Goal: Task Accomplishment & Management: Manage account settings

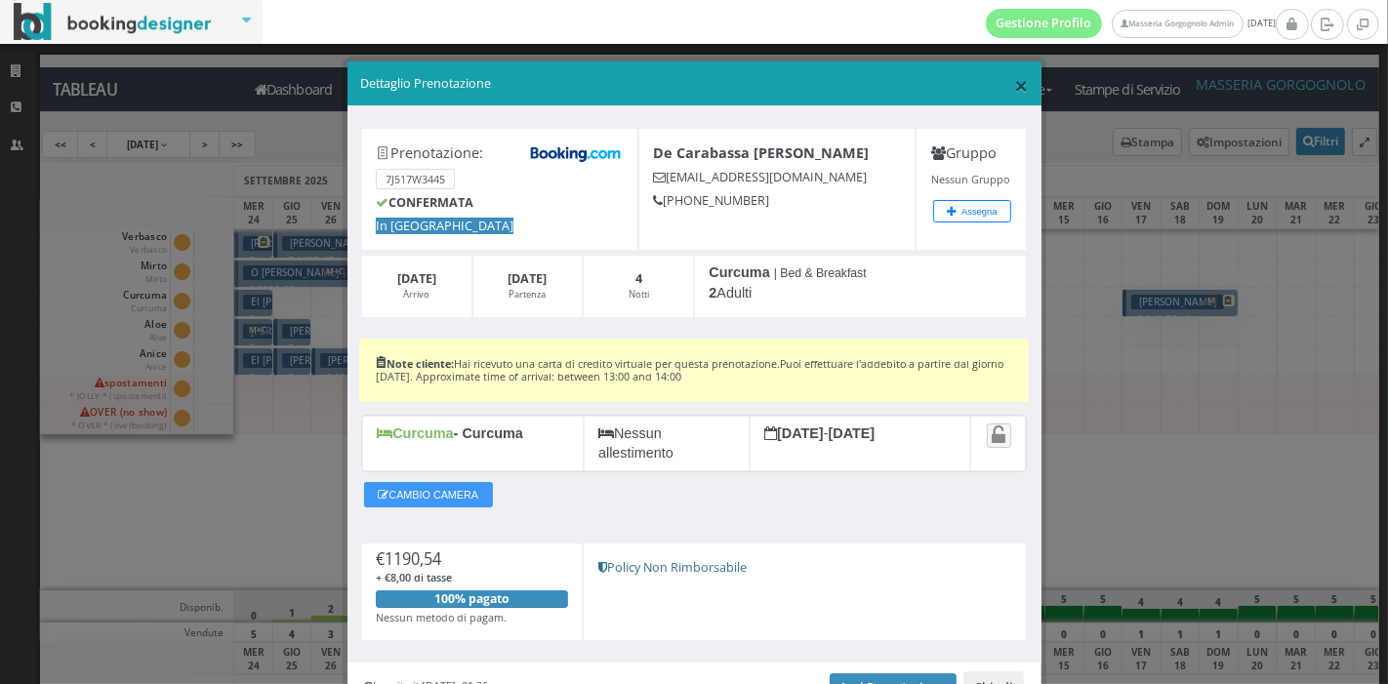
click at [1014, 79] on span "×" at bounding box center [1021, 84] width 14 height 33
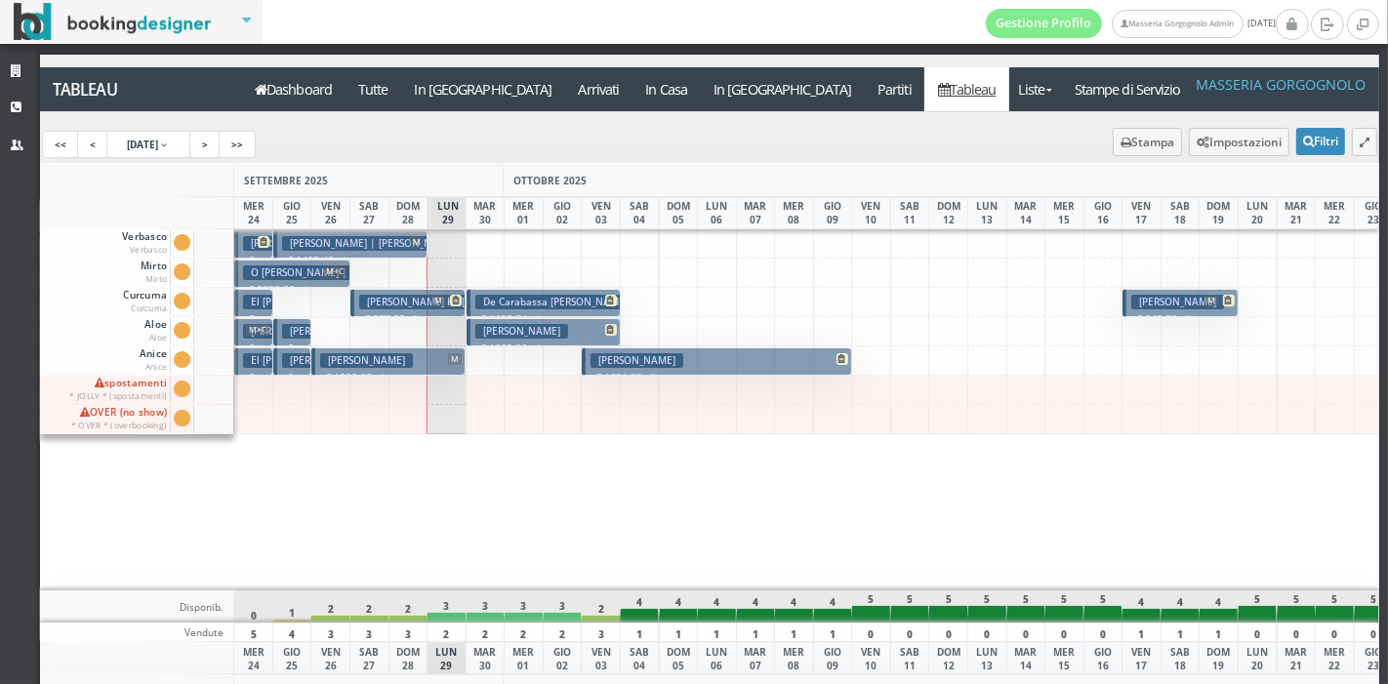
click at [555, 323] on button "Caride Diego € 1082.36 4 notti 2 Adulti" at bounding box center [544, 332] width 154 height 28
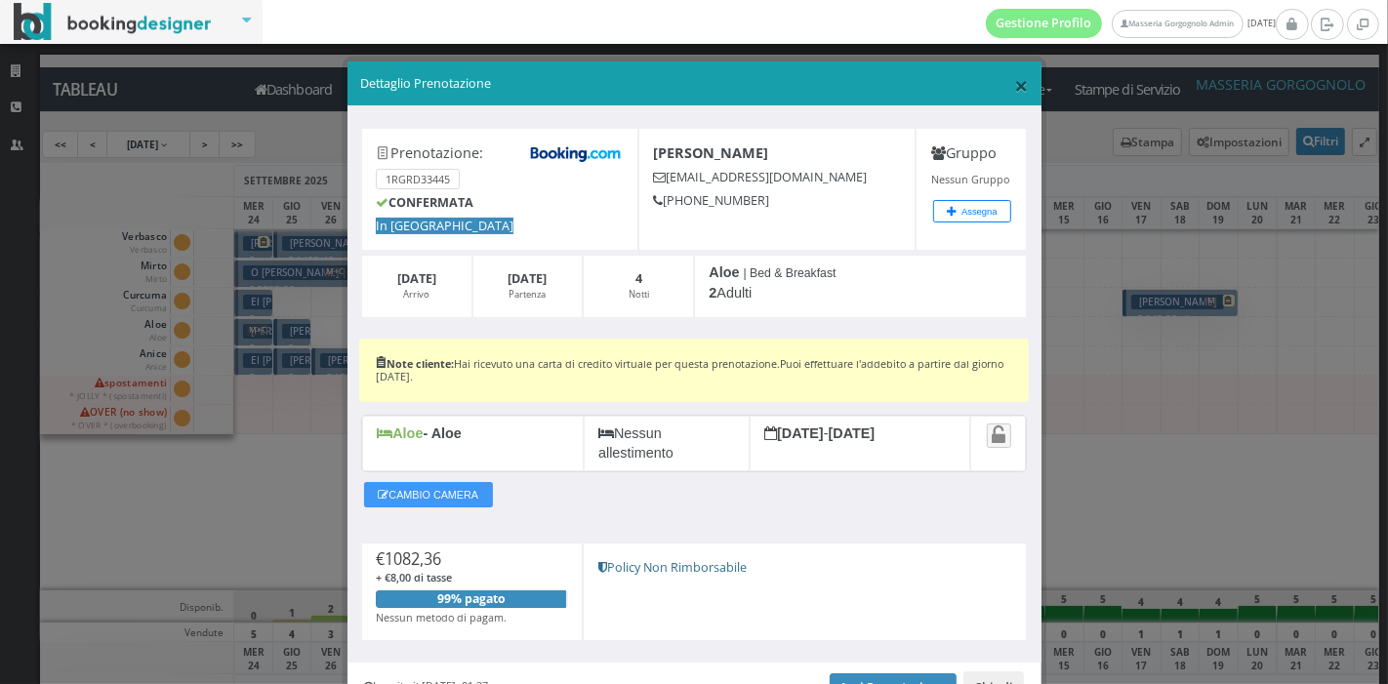
click at [1014, 88] on span "×" at bounding box center [1021, 84] width 14 height 33
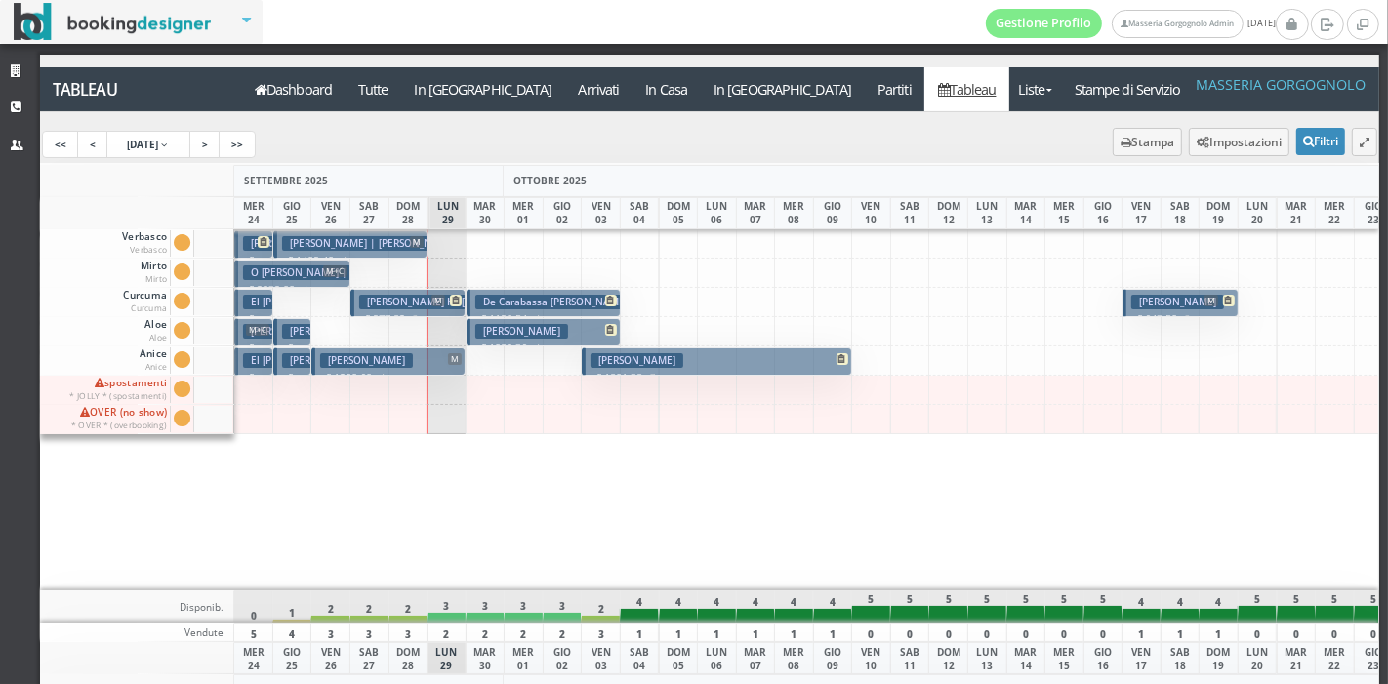
click at [266, 418] on div at bounding box center [253, 419] width 40 height 29
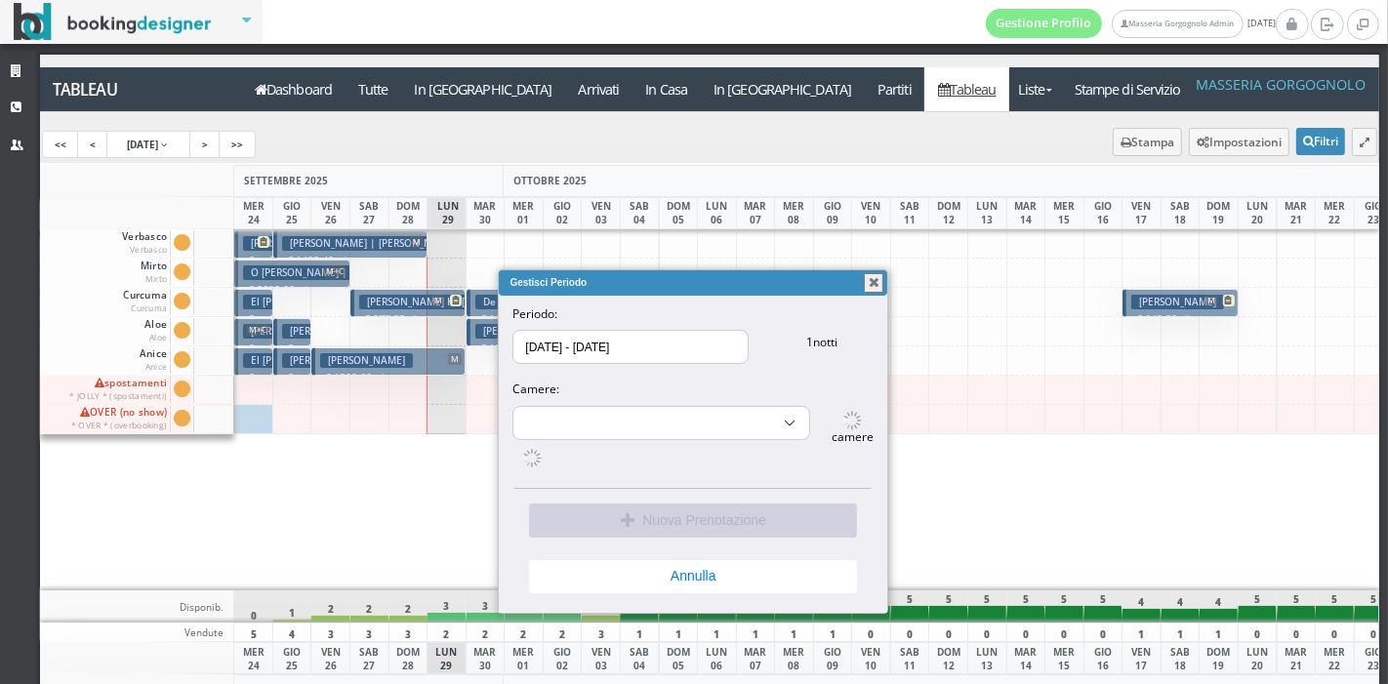
select select "14052"
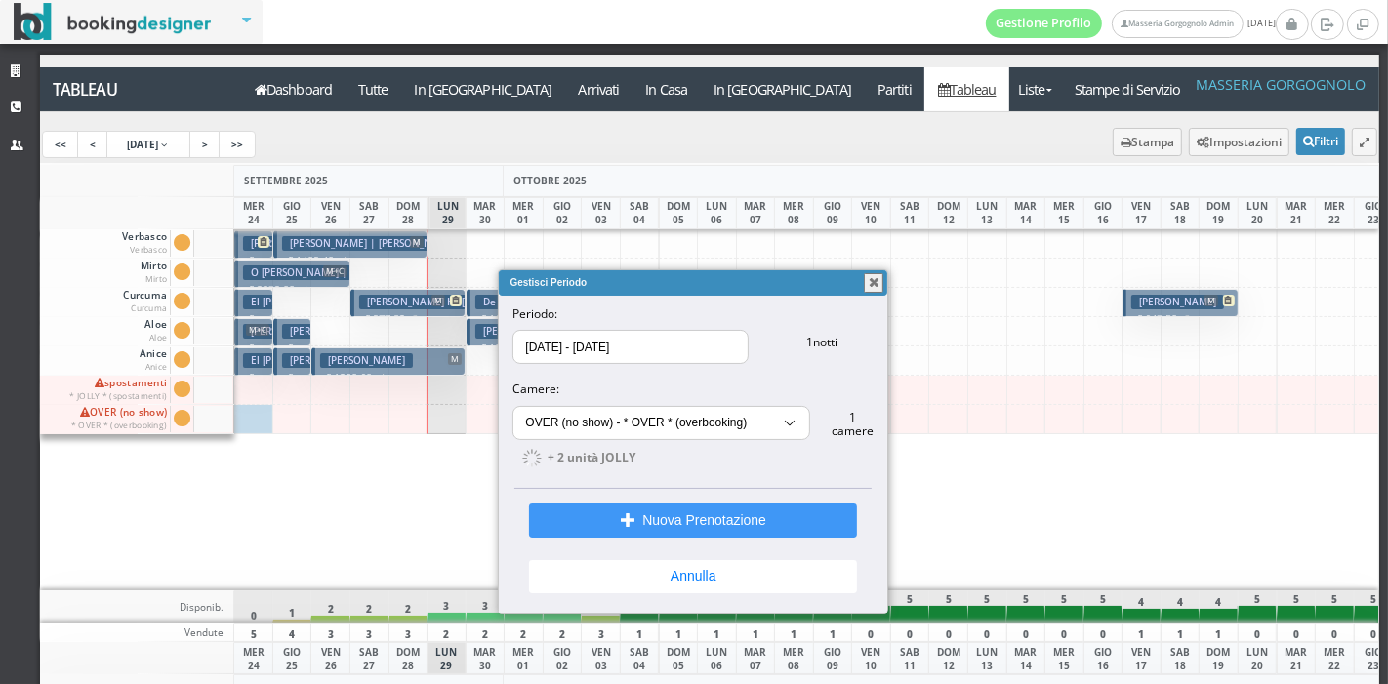
click at [879, 284] on button "button" at bounding box center [874, 283] width 20 height 20
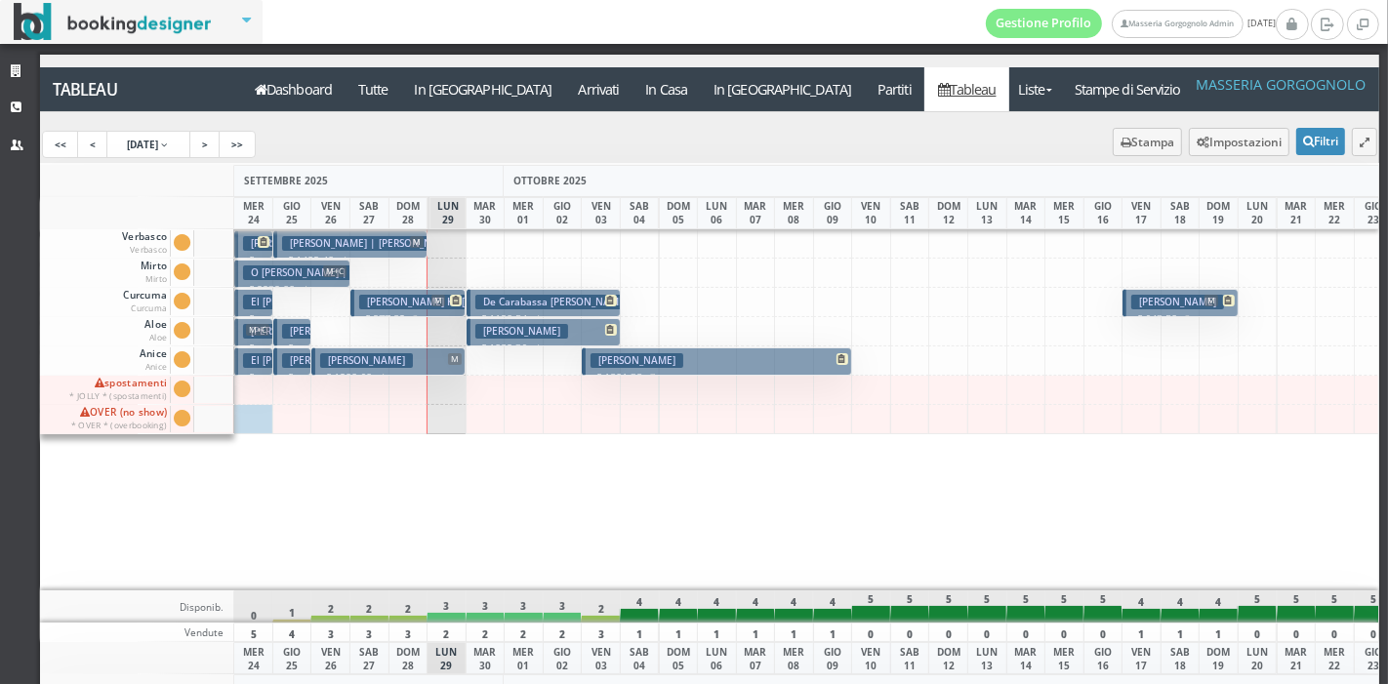
click at [382, 241] on h3 "Manders Henrica Henriette Theodora Maria | Manders Hetty" at bounding box center [373, 243] width 182 height 15
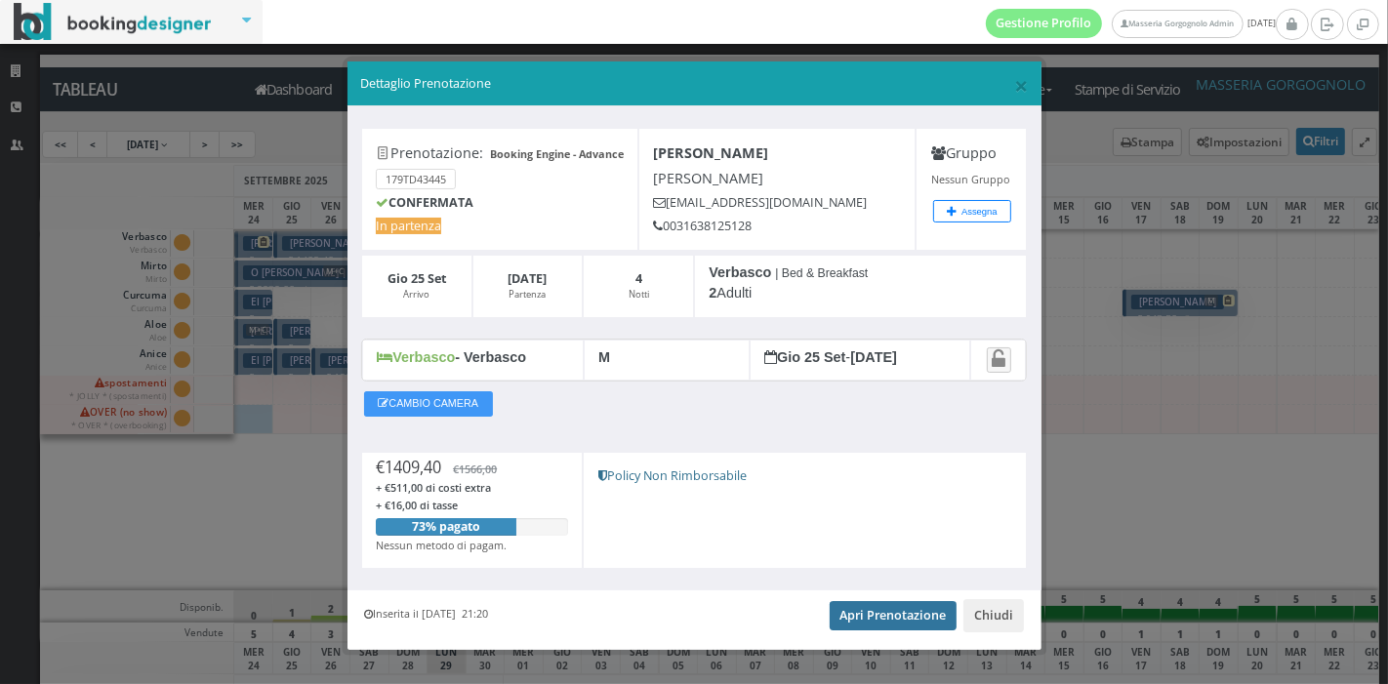
click at [856, 630] on link "Apri Prenotazione" at bounding box center [894, 615] width 128 height 29
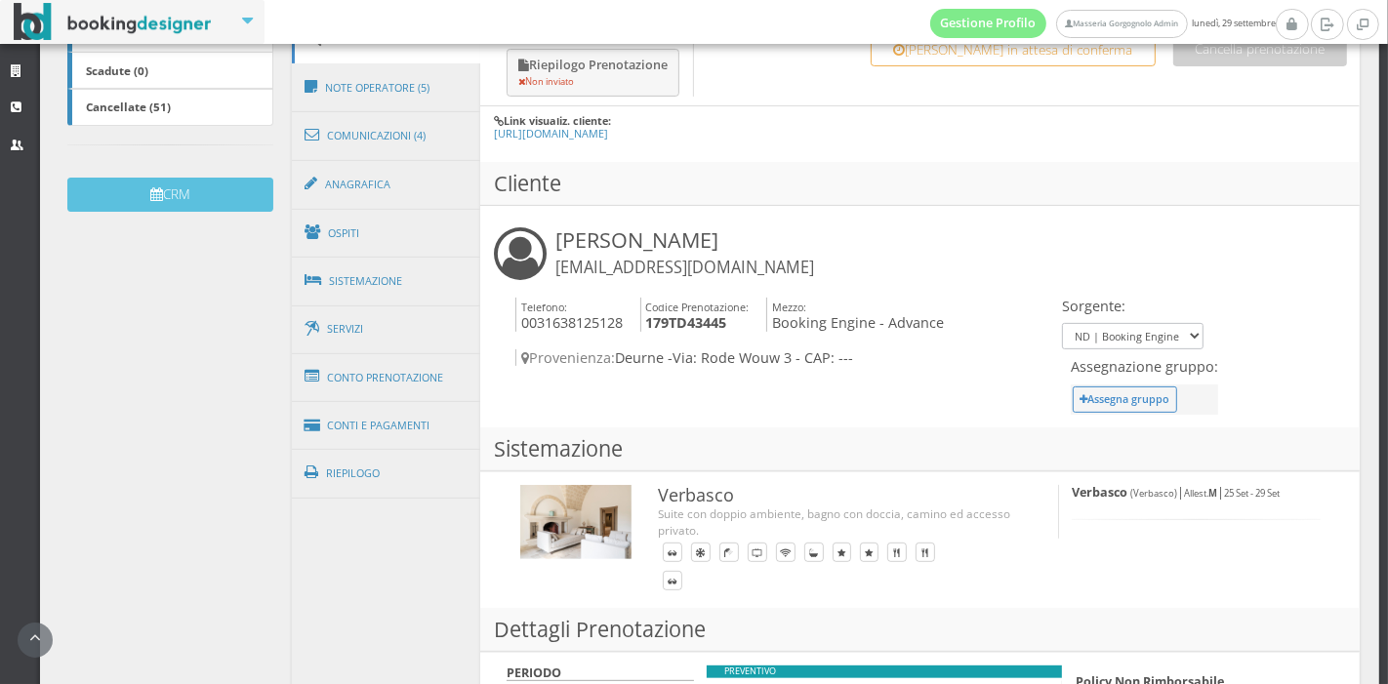
scroll to position [540, 0]
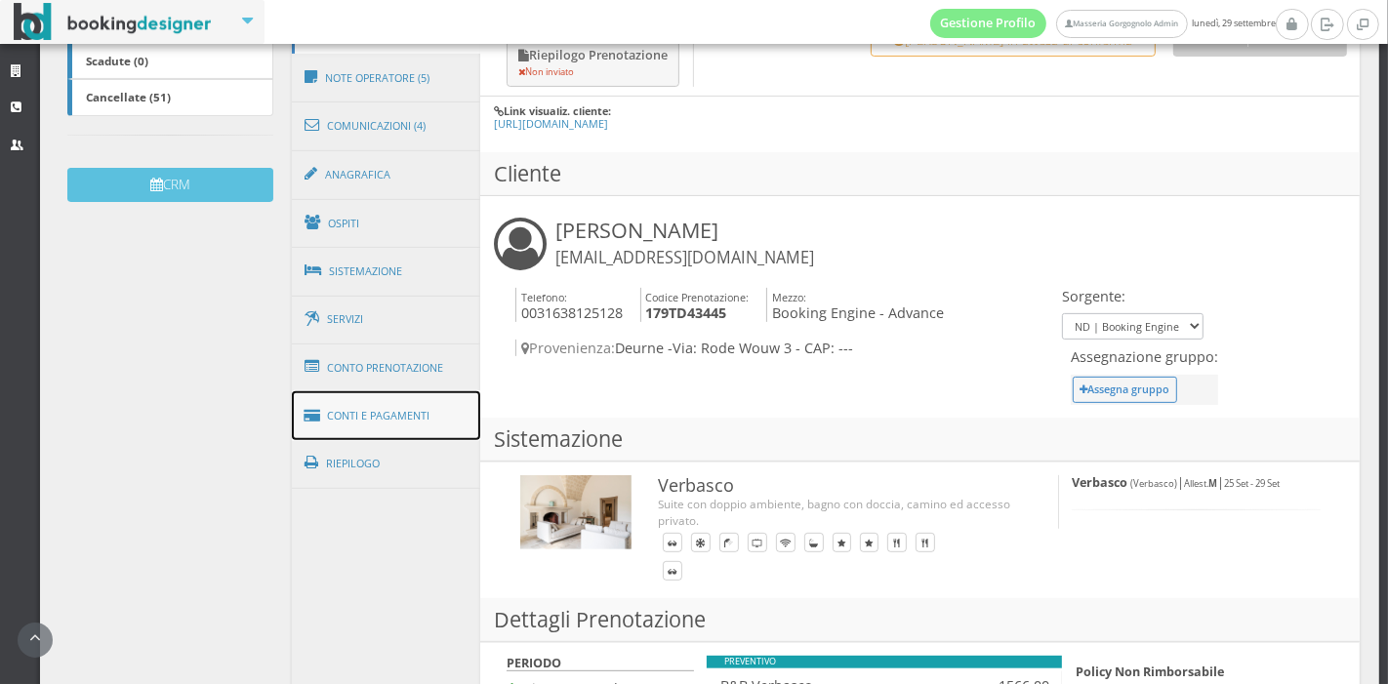
click at [397, 422] on link "Conti e Pagamenti" at bounding box center [386, 416] width 189 height 50
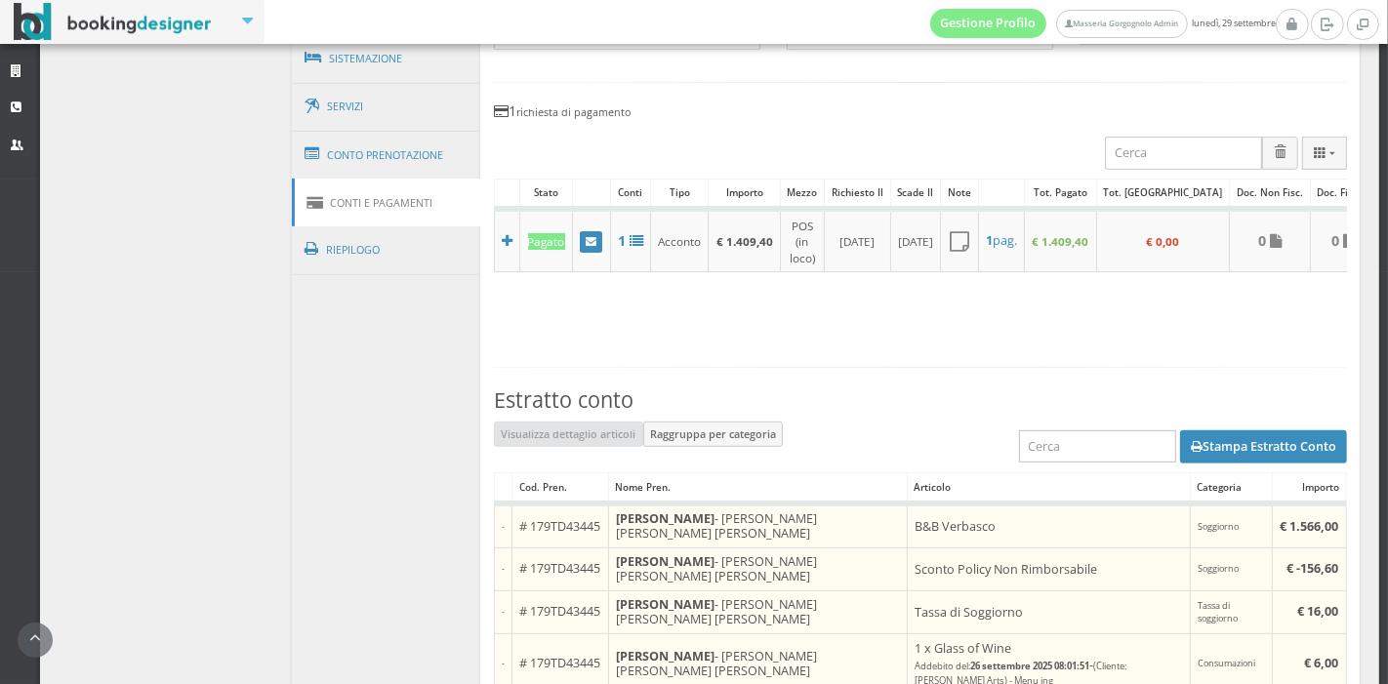
scroll to position [762, 0]
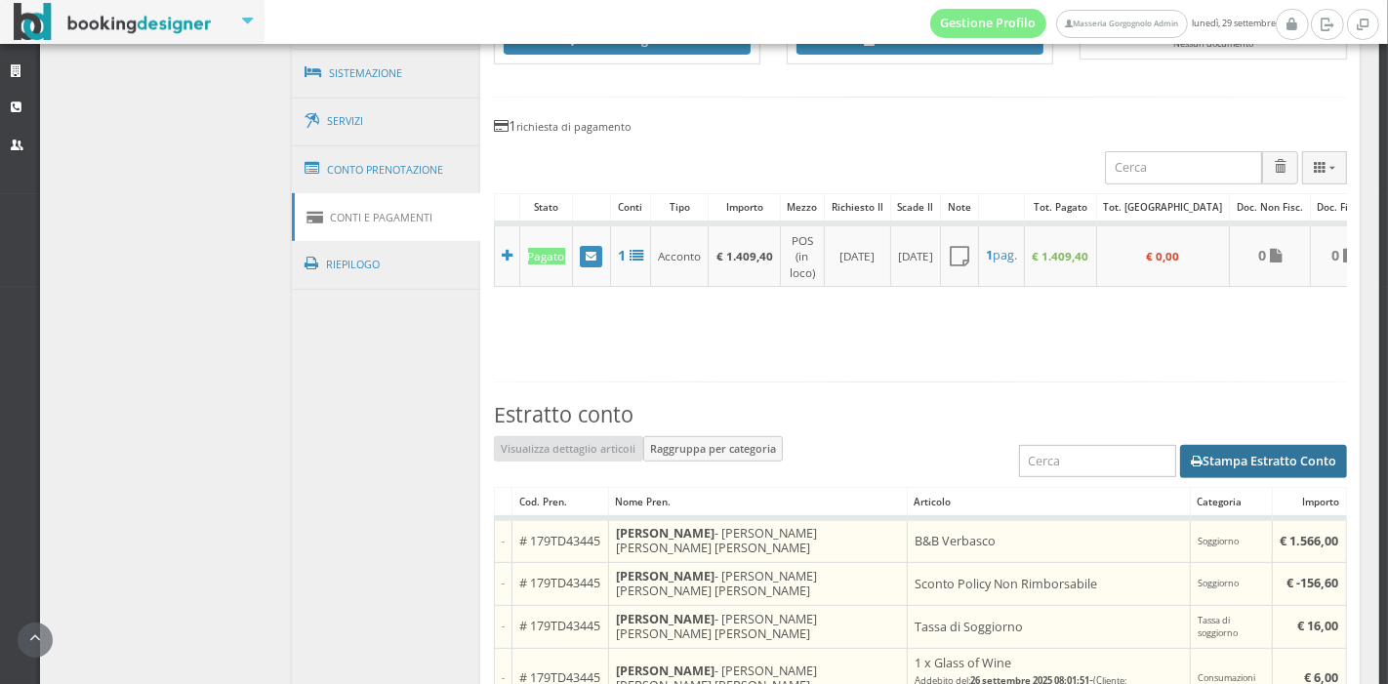
click at [1182, 478] on button "Stampa Estratto Conto" at bounding box center [1263, 461] width 167 height 33
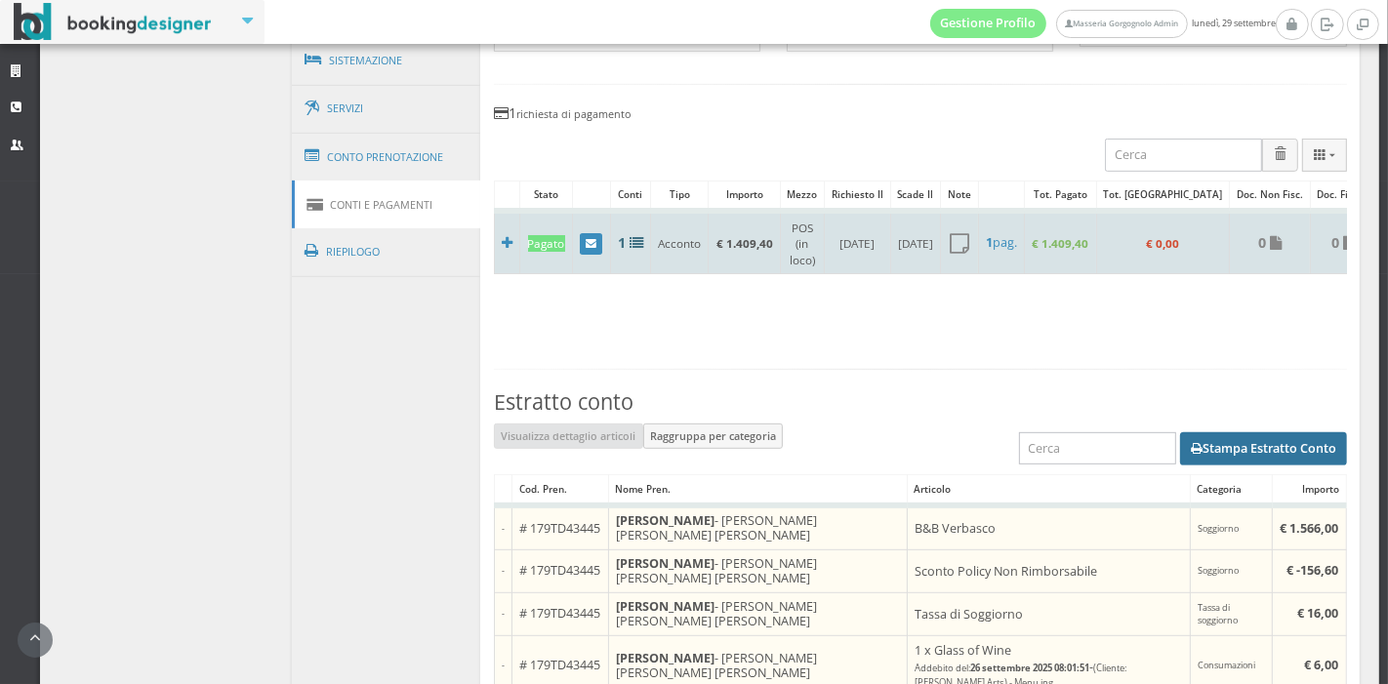
scroll to position [774, 0]
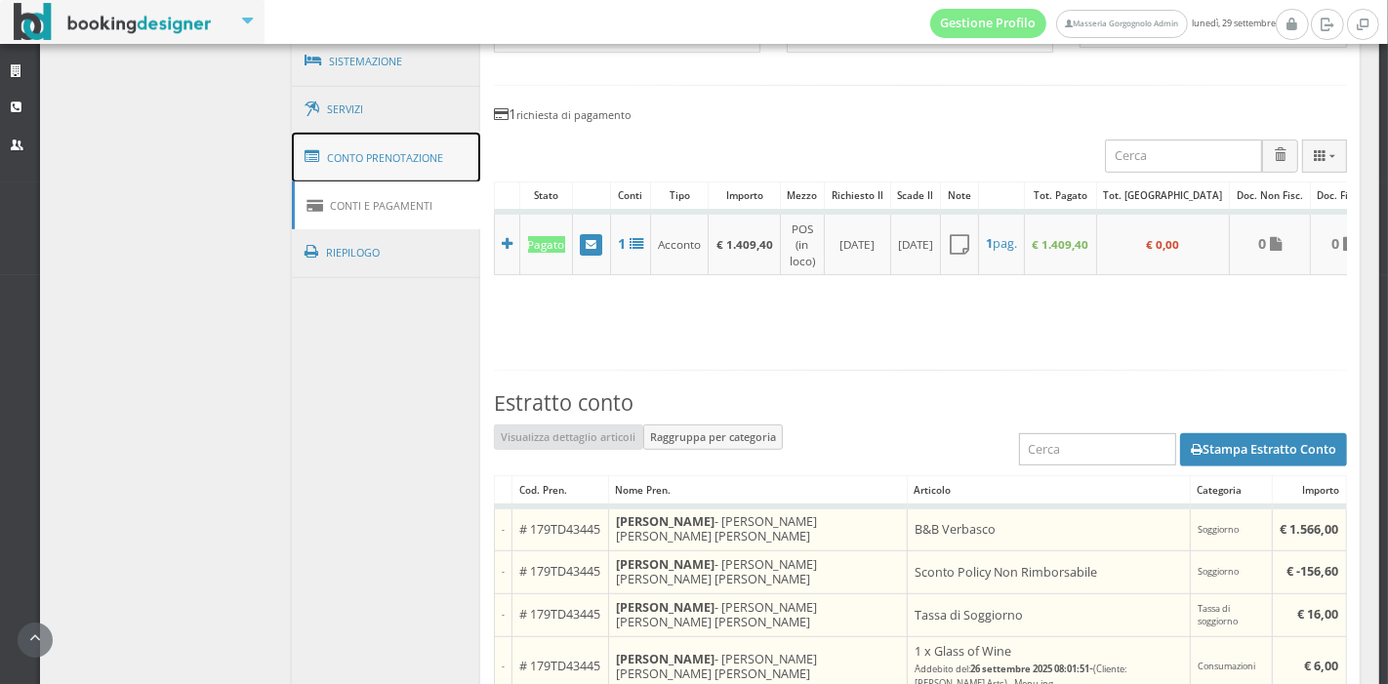
click at [398, 152] on link "Conto Prenotazione" at bounding box center [386, 158] width 189 height 51
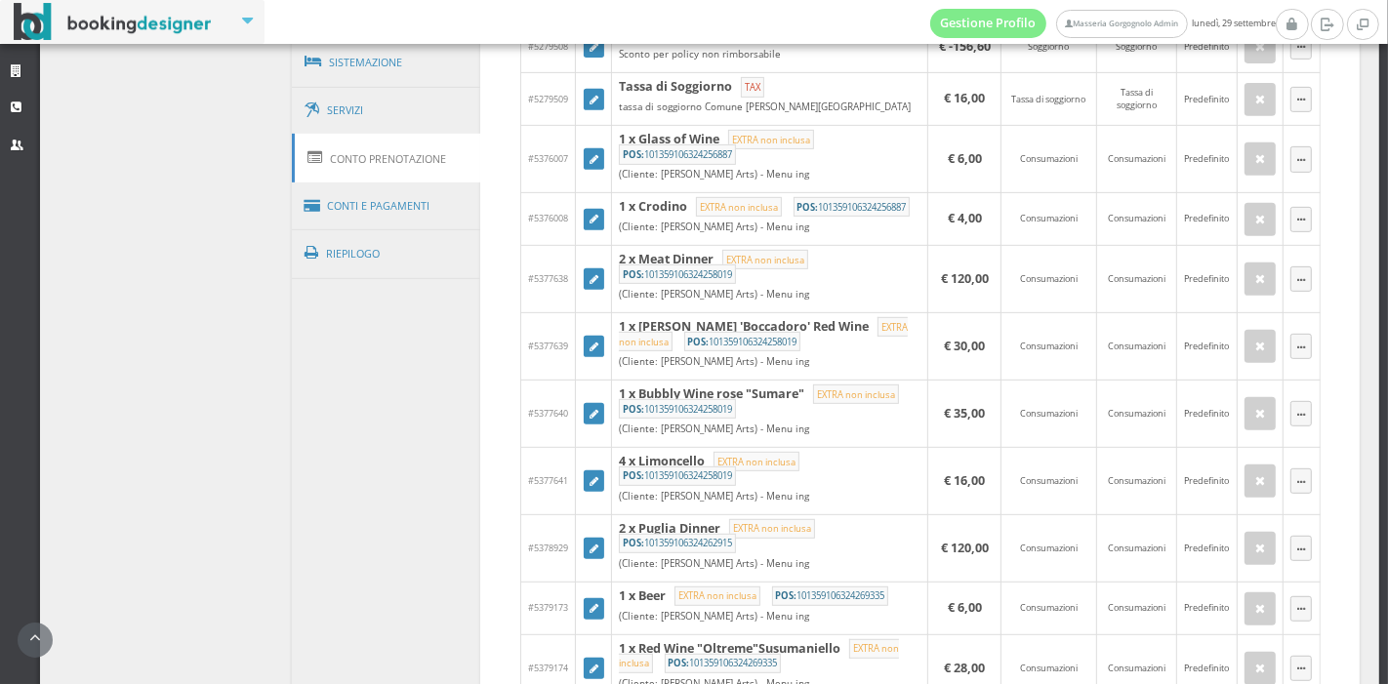
scroll to position [771, 0]
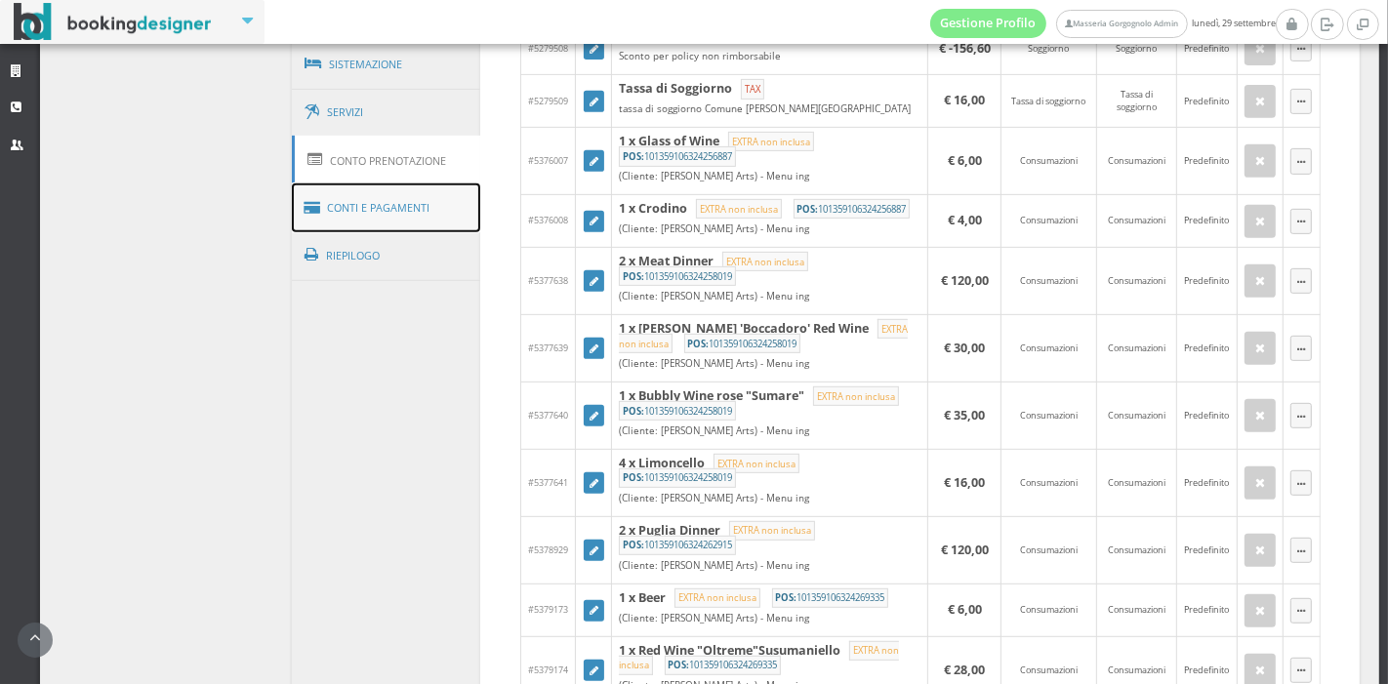
click at [398, 195] on link "Conti e Pagamenti" at bounding box center [386, 209] width 189 height 50
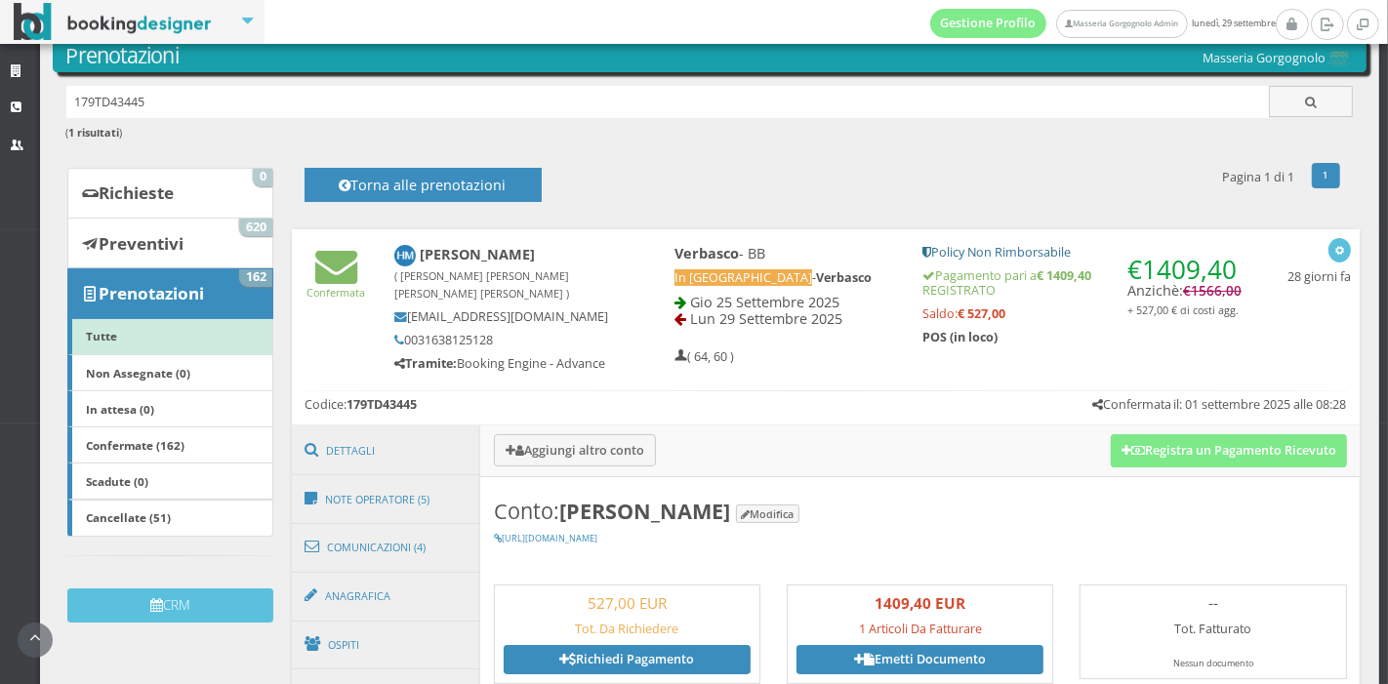
scroll to position [64, 0]
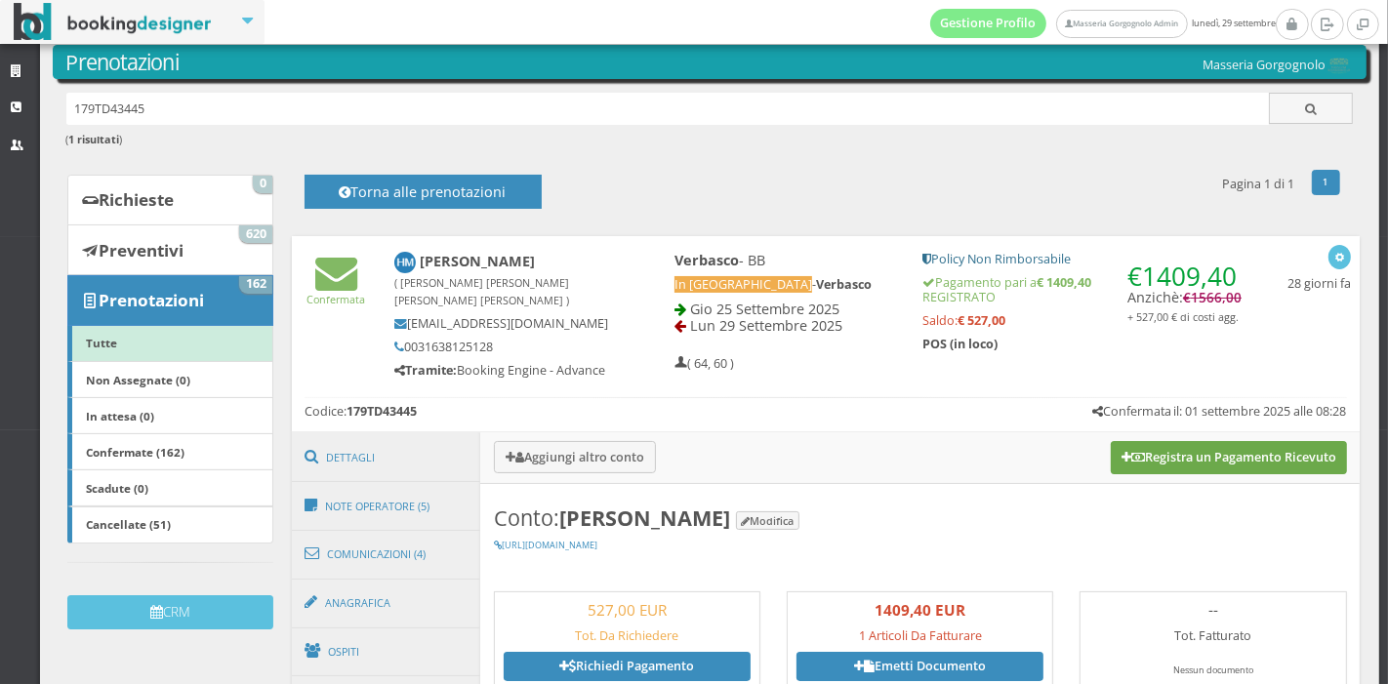
click at [1155, 460] on button "Registra un Pagamento Ricevuto" at bounding box center [1229, 457] width 236 height 33
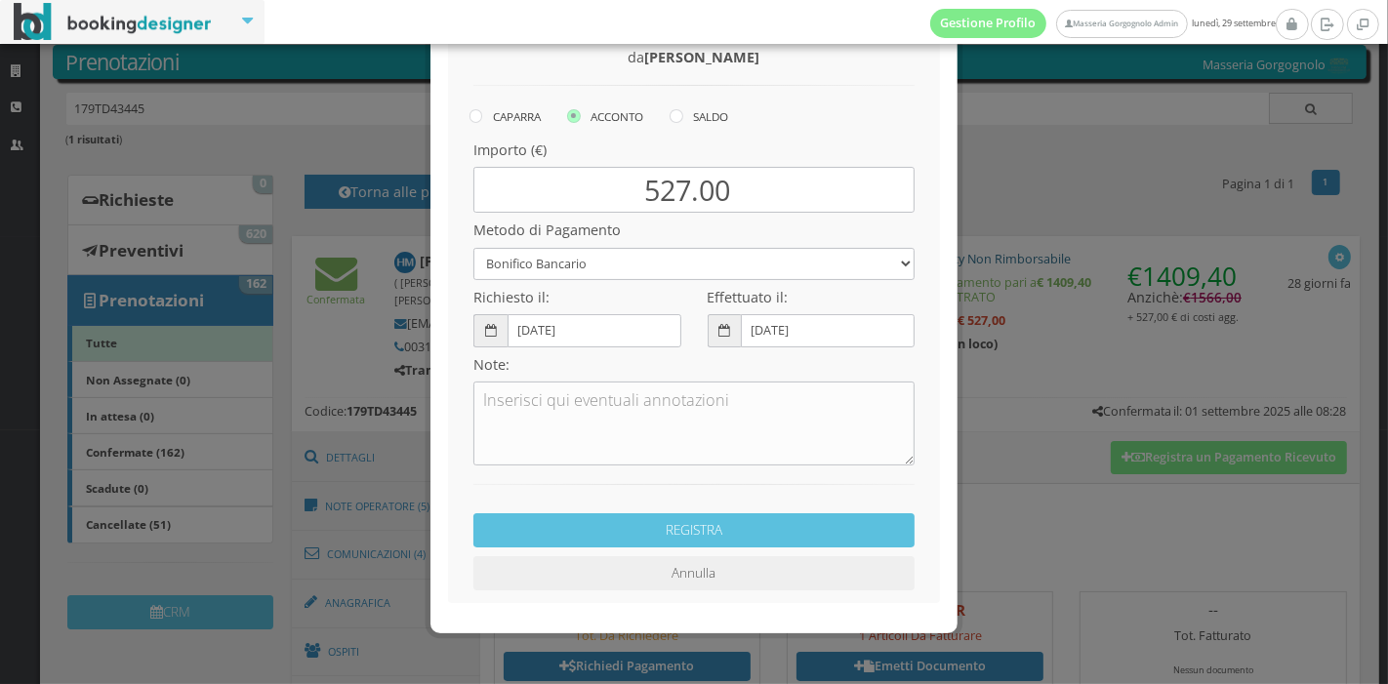
scroll to position [156, 0]
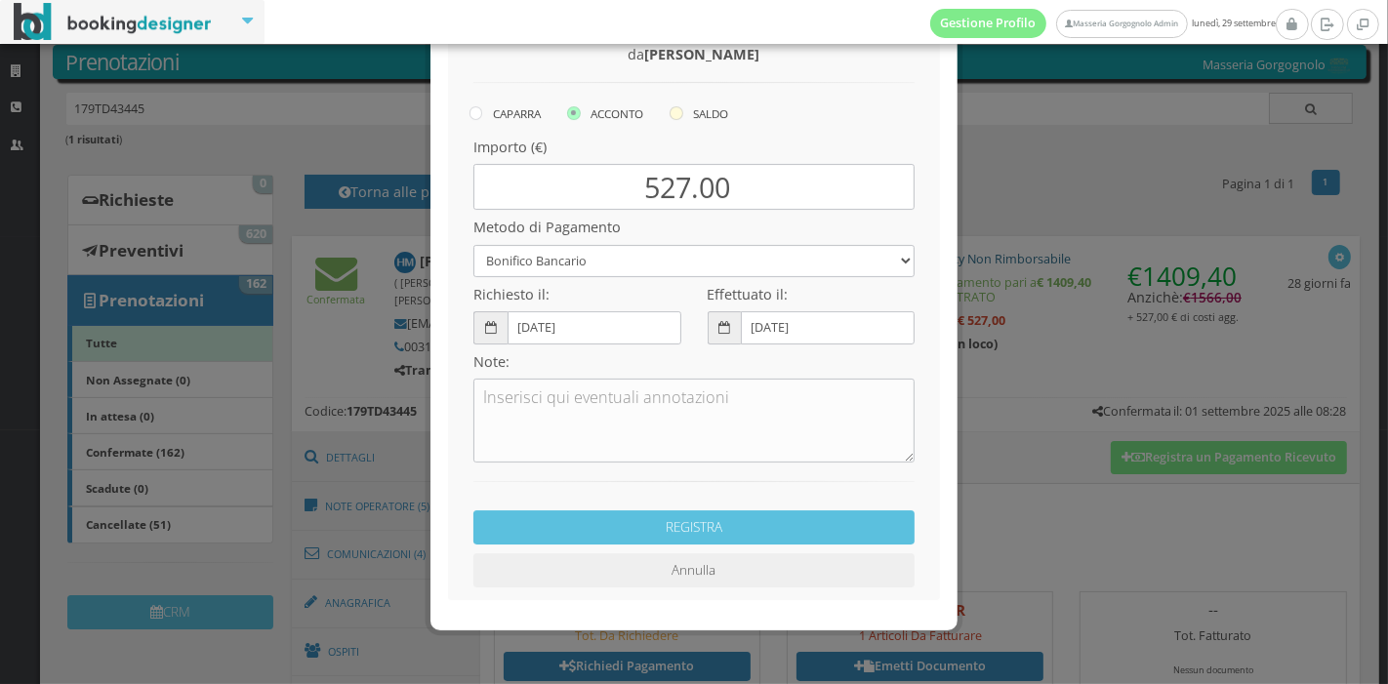
click at [671, 123] on label "SALDO" at bounding box center [699, 113] width 59 height 23
radio input "true"
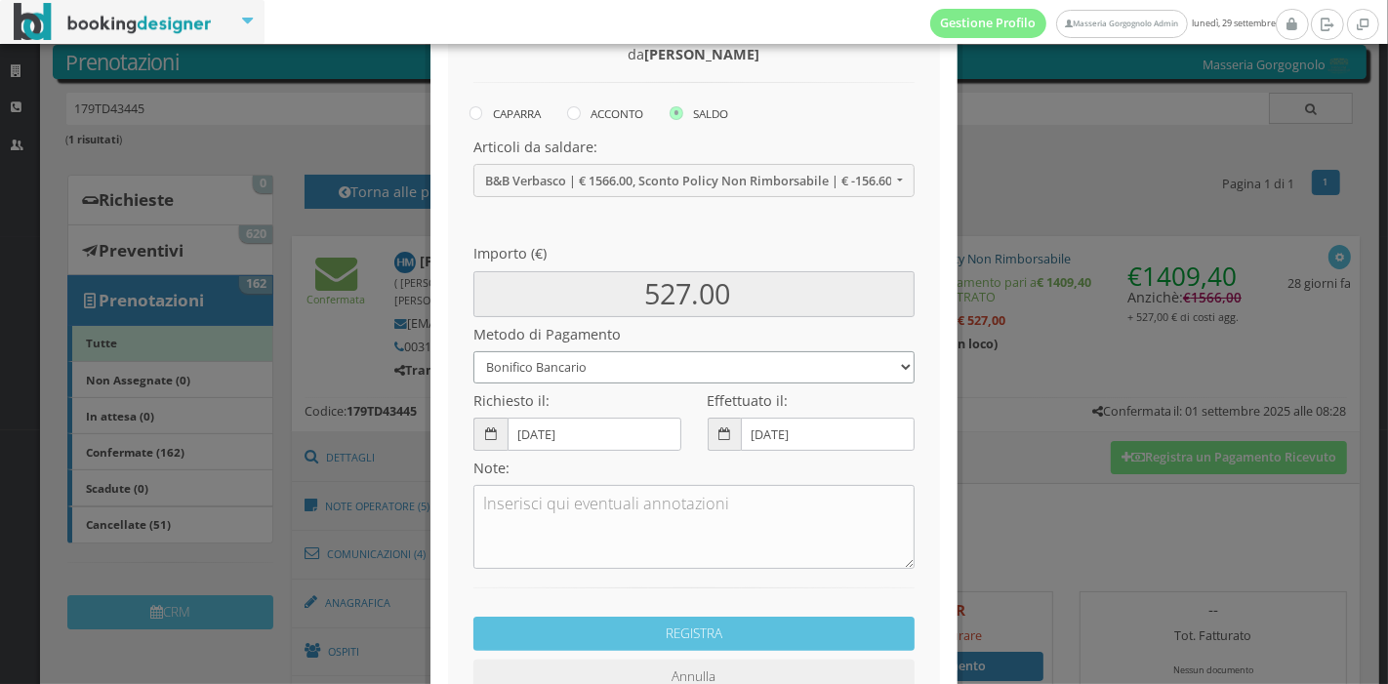
click at [632, 367] on select "Bonifico Bancario Carta di Credito Pay By Link Contanti Assegno Bancario Assegn…" at bounding box center [693, 367] width 441 height 32
select select
click at [473, 351] on select "Bonifico Bancario Carta di Credito Pay By Link Contanti Assegno Bancario Assegn…" at bounding box center [693, 367] width 441 height 32
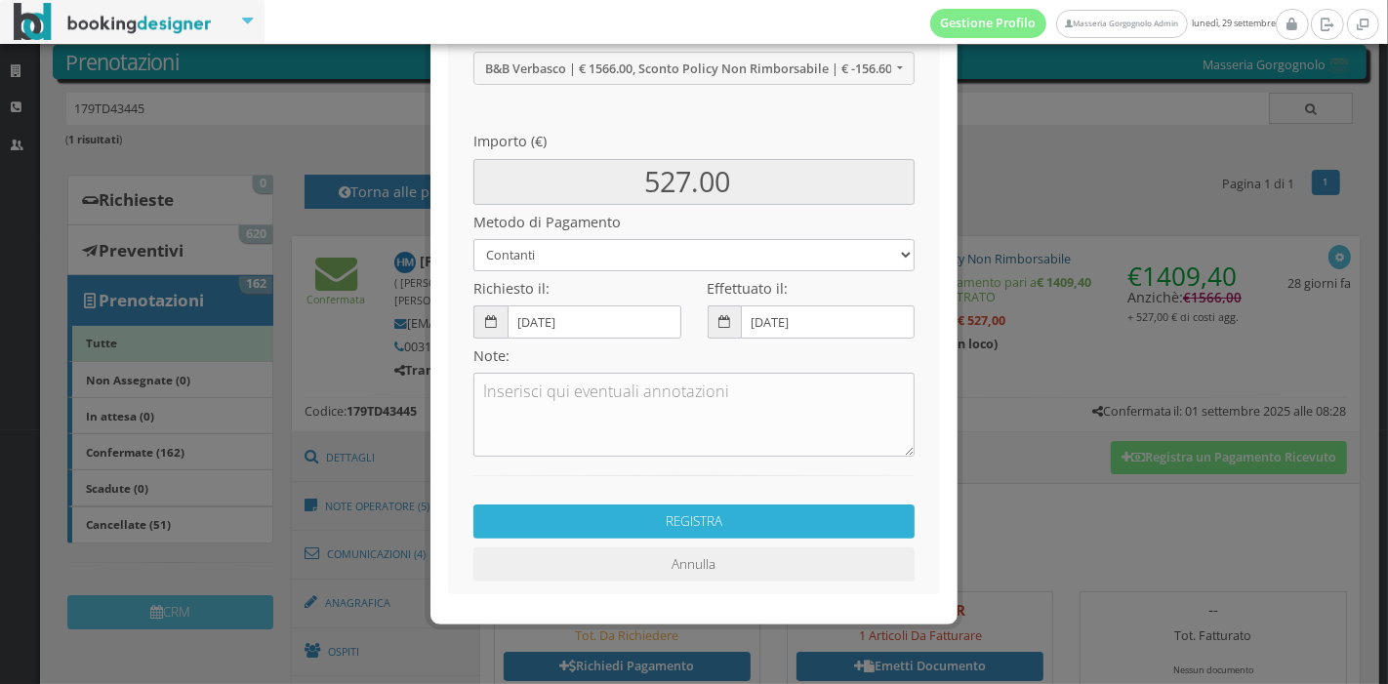
click at [728, 518] on button "REGISTRA" at bounding box center [693, 522] width 441 height 34
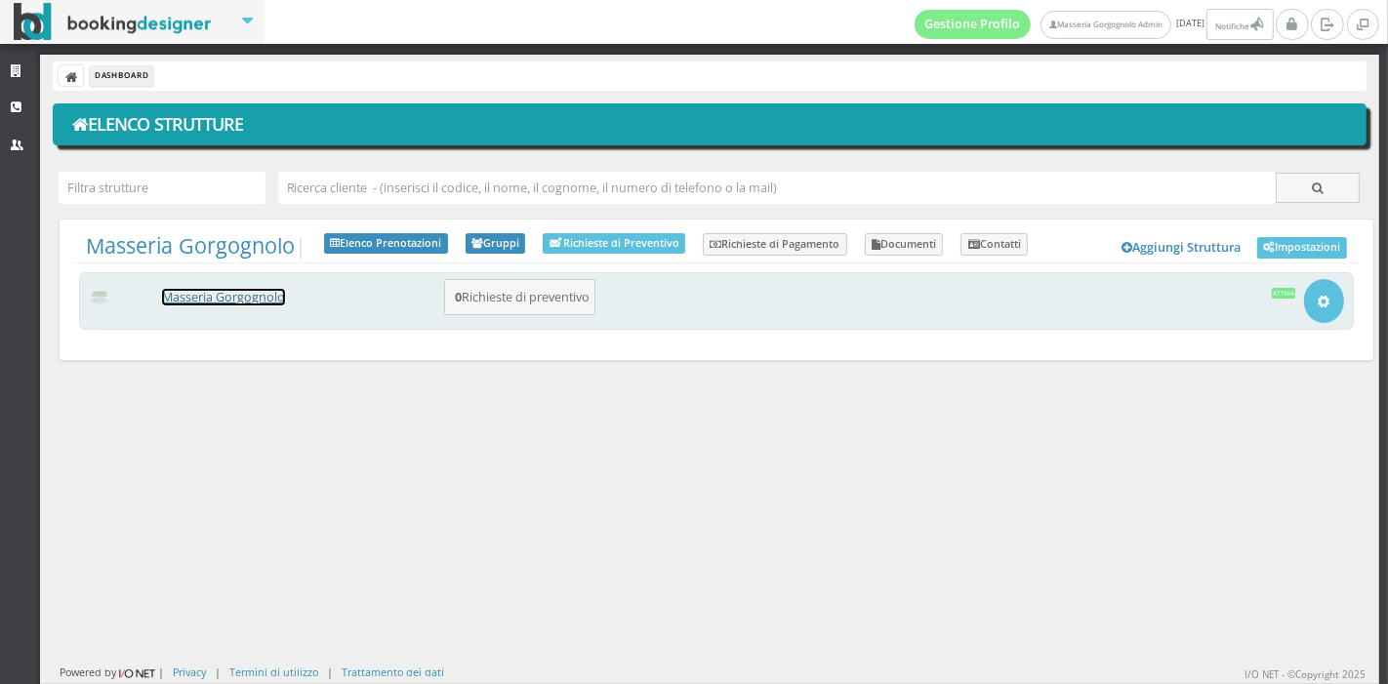
click at [215, 294] on link "Masseria Gorgognolo" at bounding box center [223, 297] width 123 height 17
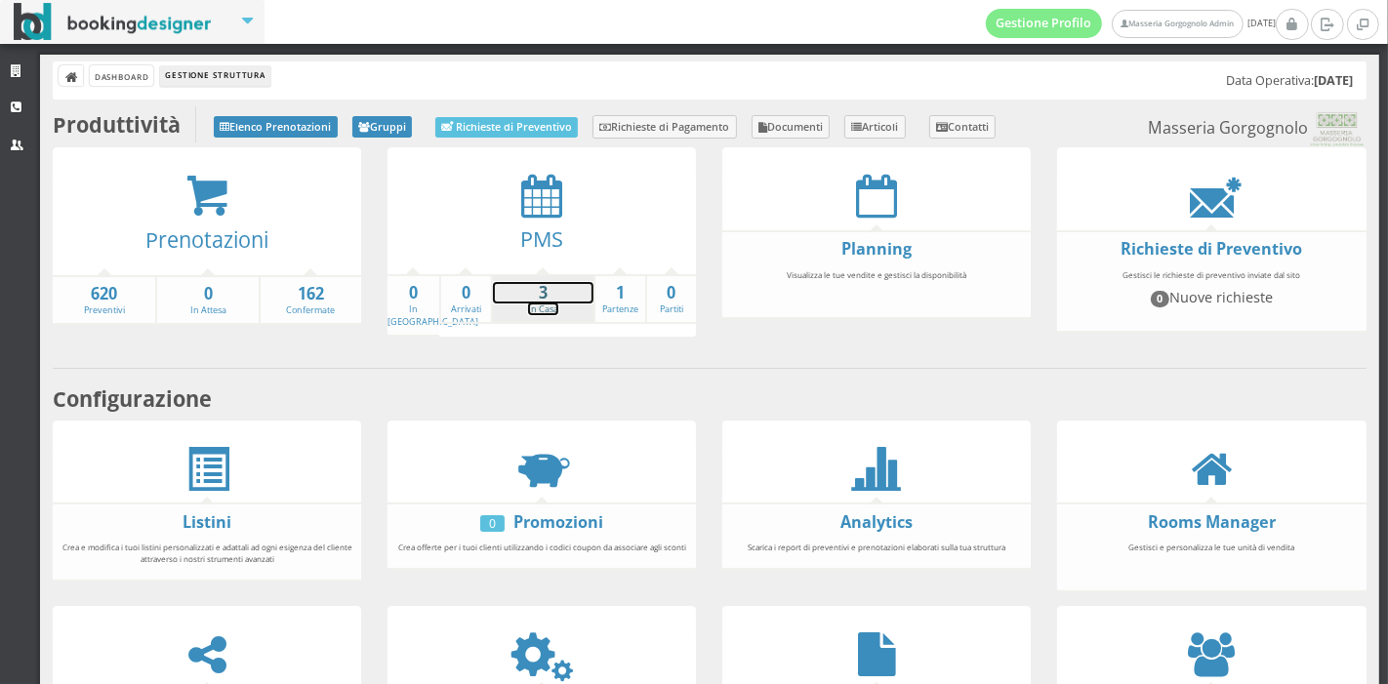
click at [541, 298] on strong "3" at bounding box center [543, 293] width 101 height 22
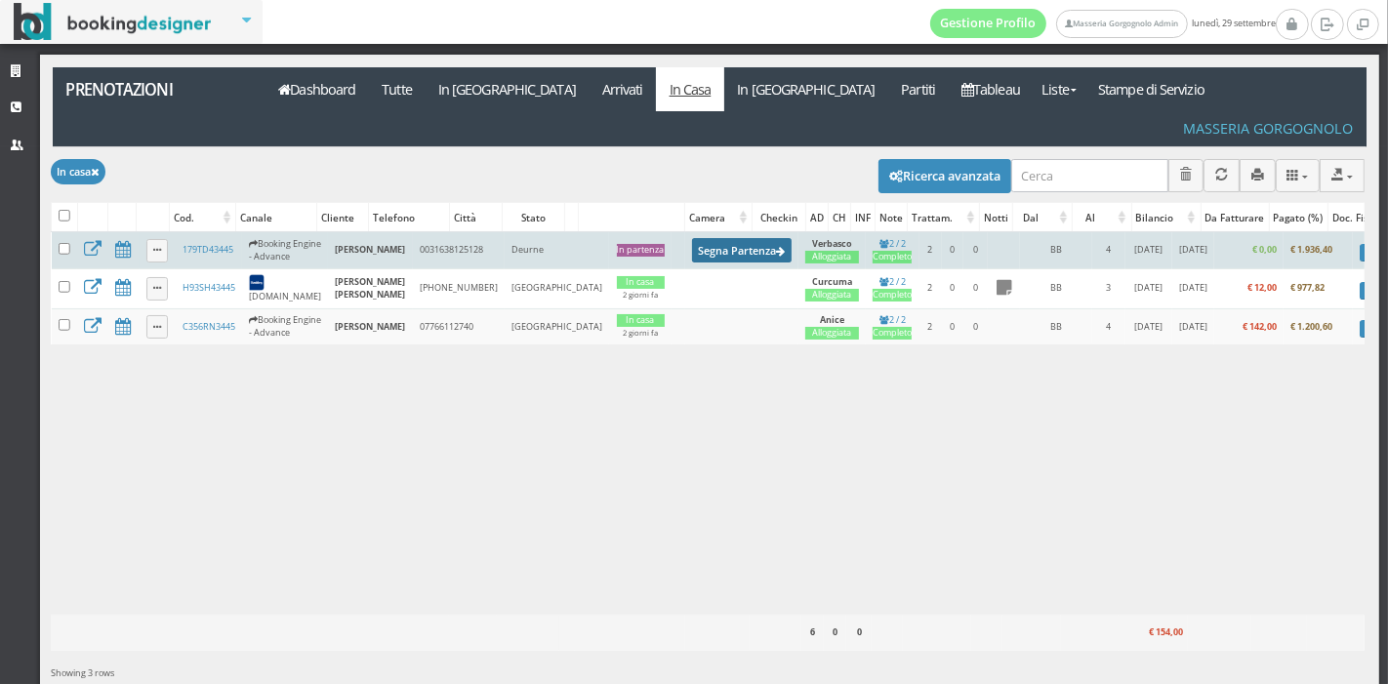
click at [692, 238] on button "Segna Partenza" at bounding box center [742, 250] width 100 height 24
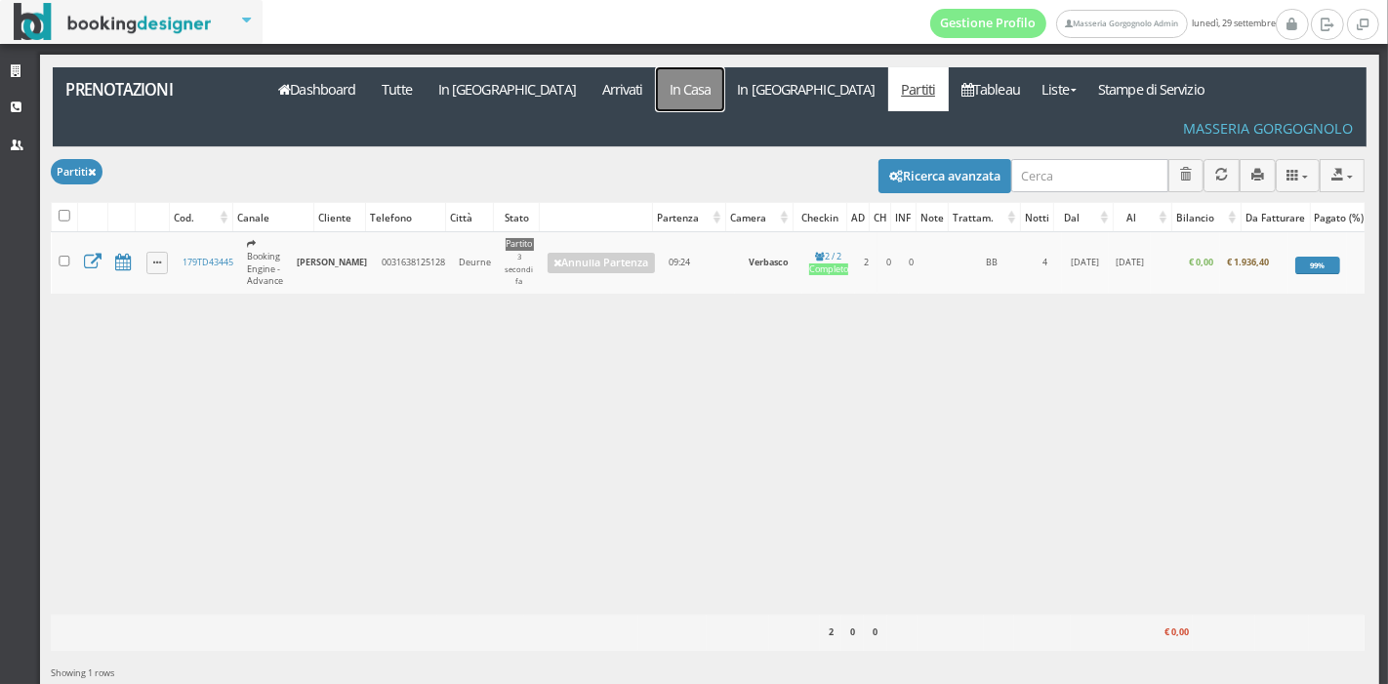
click at [656, 99] on link "In Casa" at bounding box center [690, 89] width 68 height 44
